Goal: Information Seeking & Learning: Learn about a topic

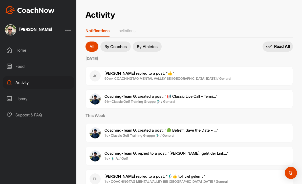
click at [216, 76] on b "50 m • COACHINGTAG MENTAL VALLEY BEI [GEOGRAPHIC_DATA] [DATE] / General" at bounding box center [168, 78] width 127 height 4
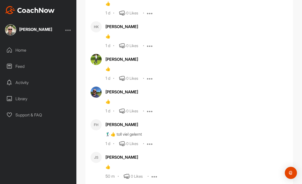
click at [24, 50] on div "Home" at bounding box center [38, 50] width 71 height 13
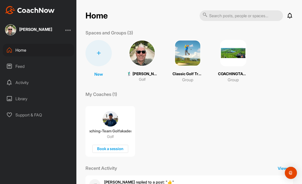
click at [150, 56] on img at bounding box center [142, 53] width 26 height 26
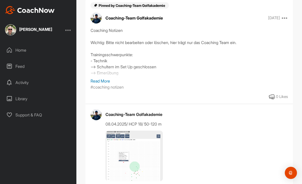
scroll to position [124, 0]
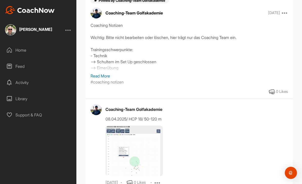
click at [107, 73] on p "Read More" at bounding box center [190, 76] width 198 height 6
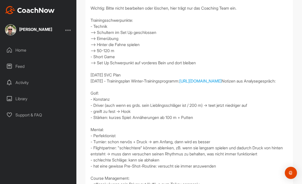
scroll to position [140, 0]
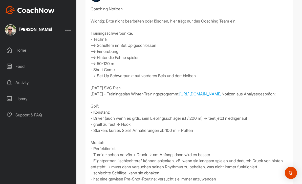
click at [30, 51] on div "Home" at bounding box center [38, 50] width 71 height 13
